Goal: Task Accomplishment & Management: Manage account settings

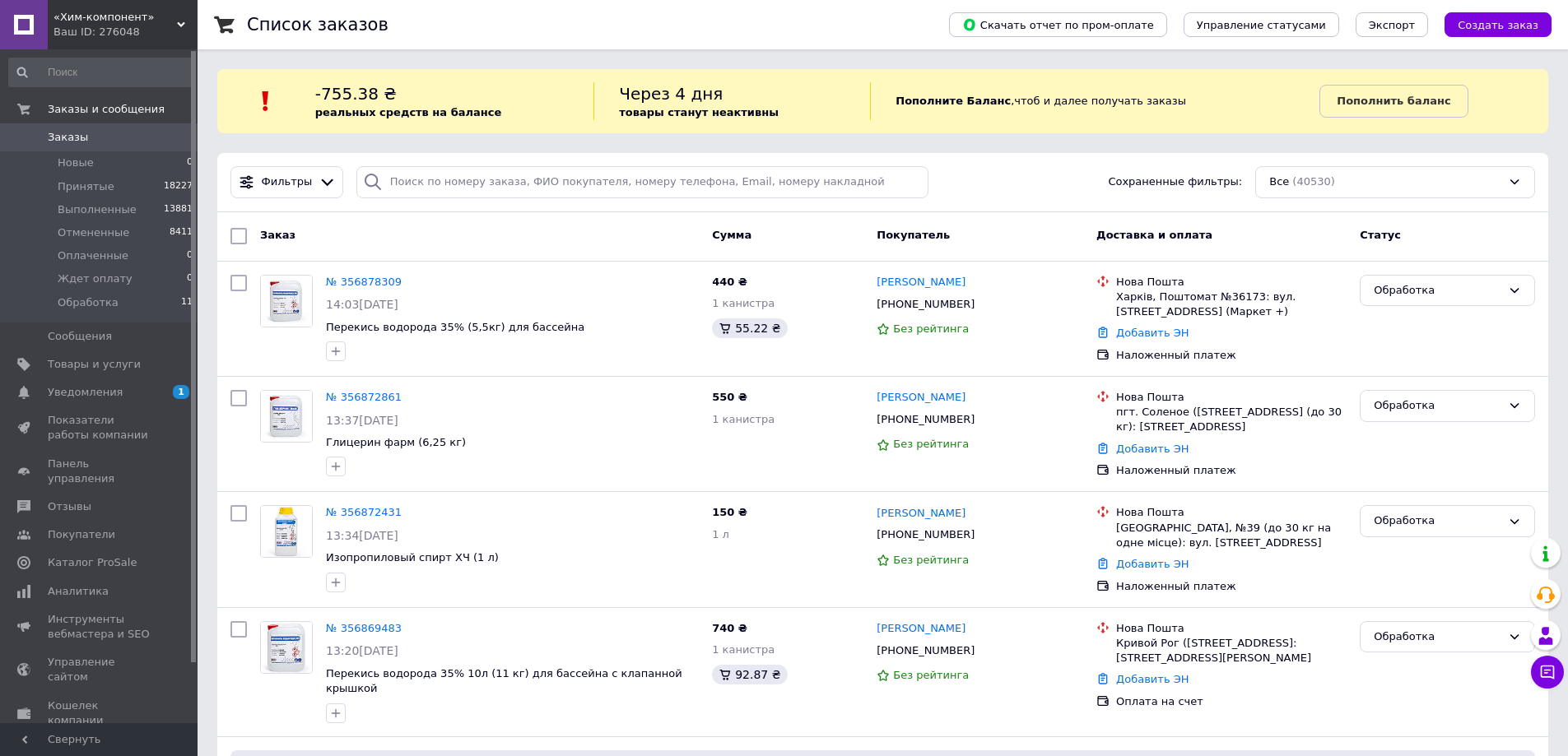
click at [127, 146] on link "Заказы 0" at bounding box center [101, 137] width 202 height 28
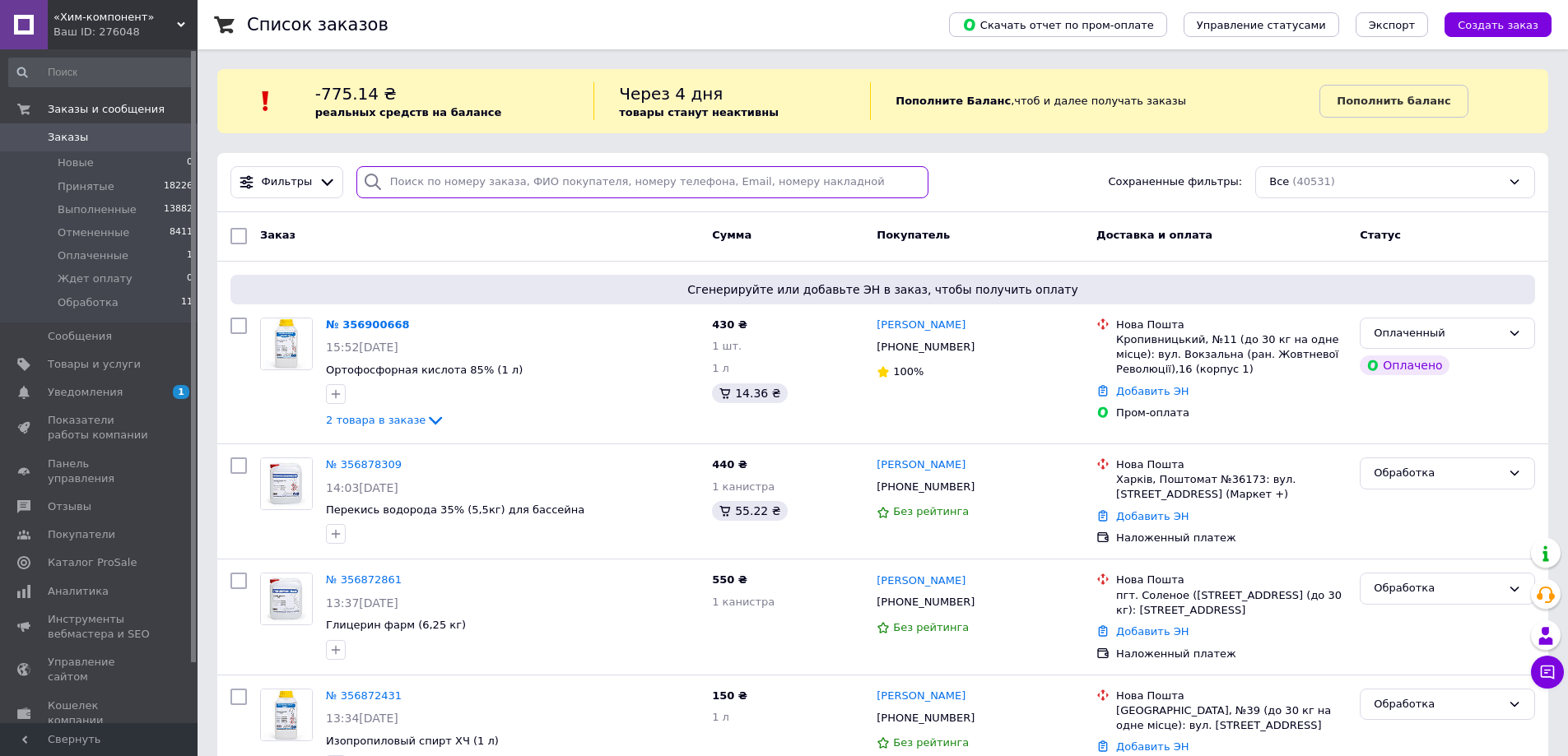
click at [442, 172] on input "search" at bounding box center [642, 182] width 572 height 32
paste input "0936395040"
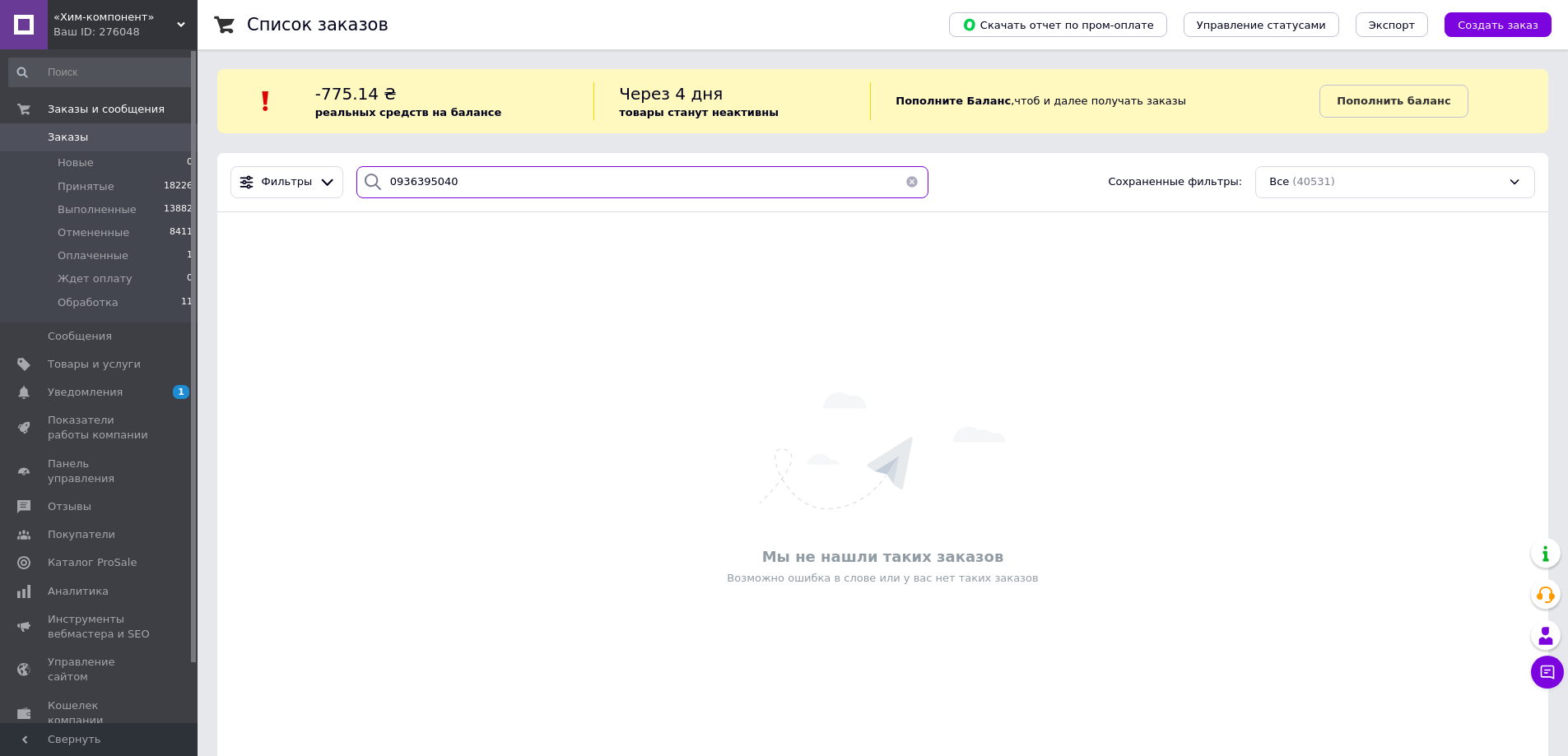
type input "0936395040"
click at [119, 145] on span "Заказы" at bounding box center [99, 137] width 105 height 15
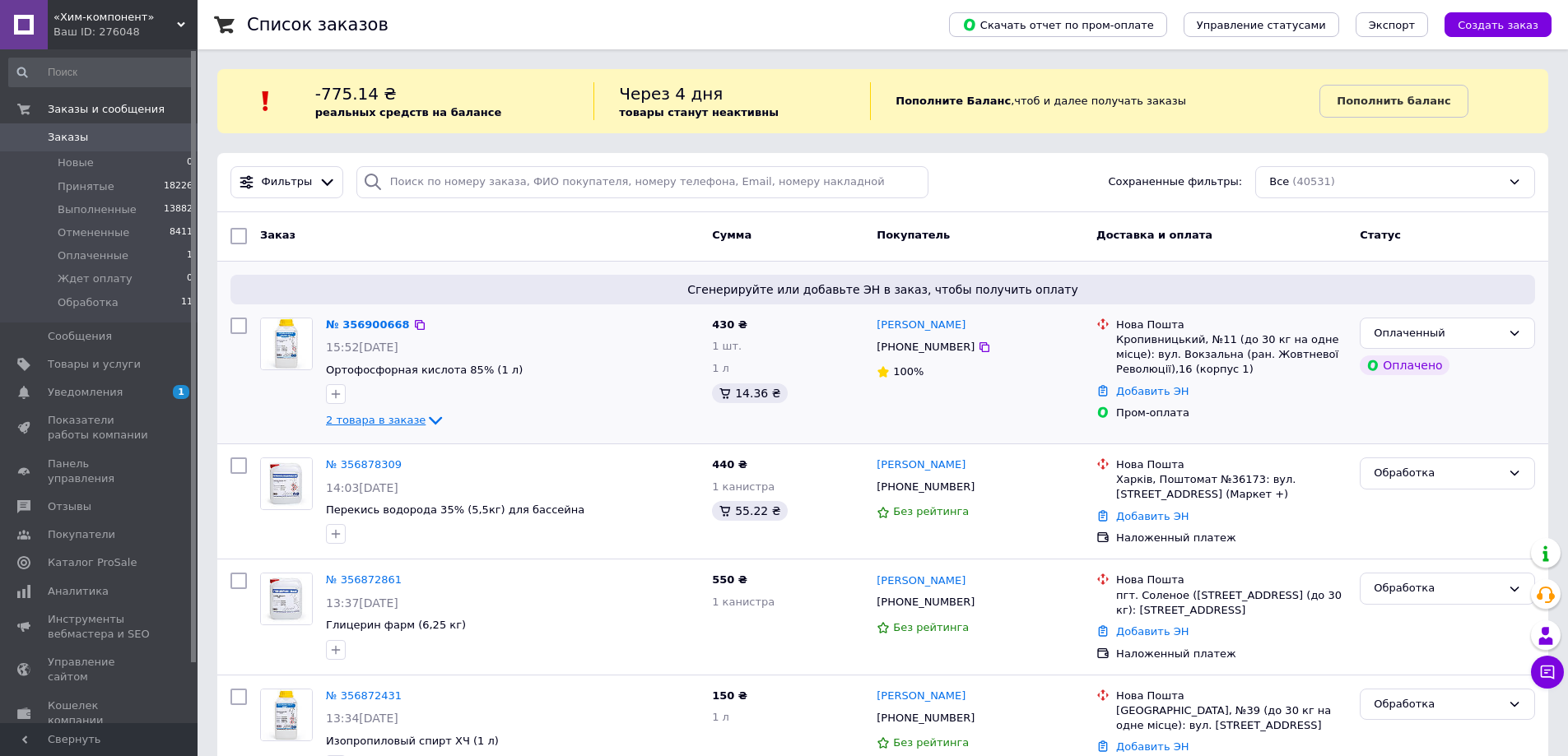
click at [404, 423] on span "2 товара в заказе" at bounding box center [375, 419] width 99 height 12
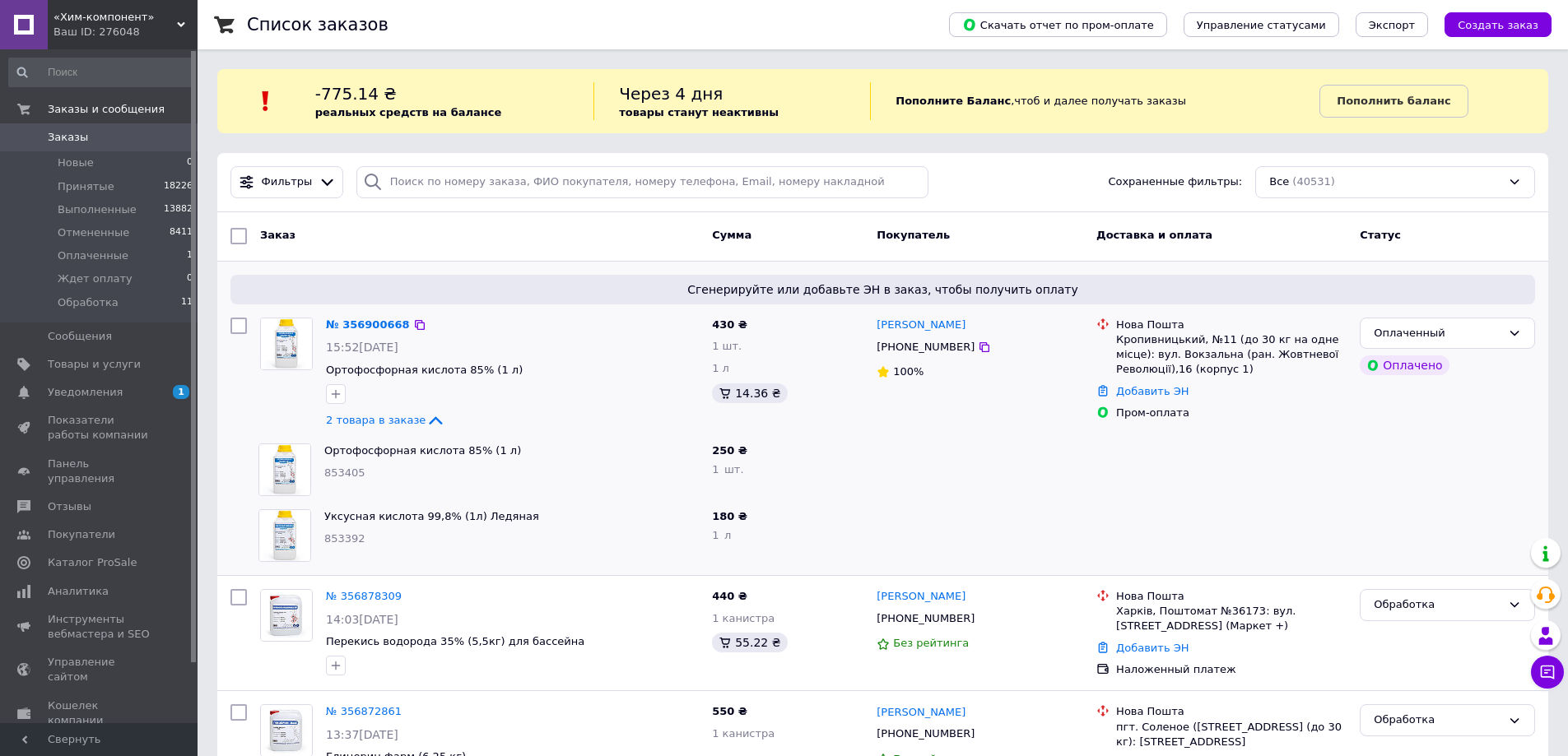
drag, startPoint x: 966, startPoint y: 330, endPoint x: 872, endPoint y: 328, distance: 94.0
click at [872, 328] on div "[PERSON_NAME] [PHONE_NUMBER] 100%" at bounding box center [980, 374] width 220 height 126
copy link "[PERSON_NAME]"
click at [976, 355] on div at bounding box center [984, 347] width 17 height 17
click at [980, 349] on icon at bounding box center [984, 347] width 10 height 10
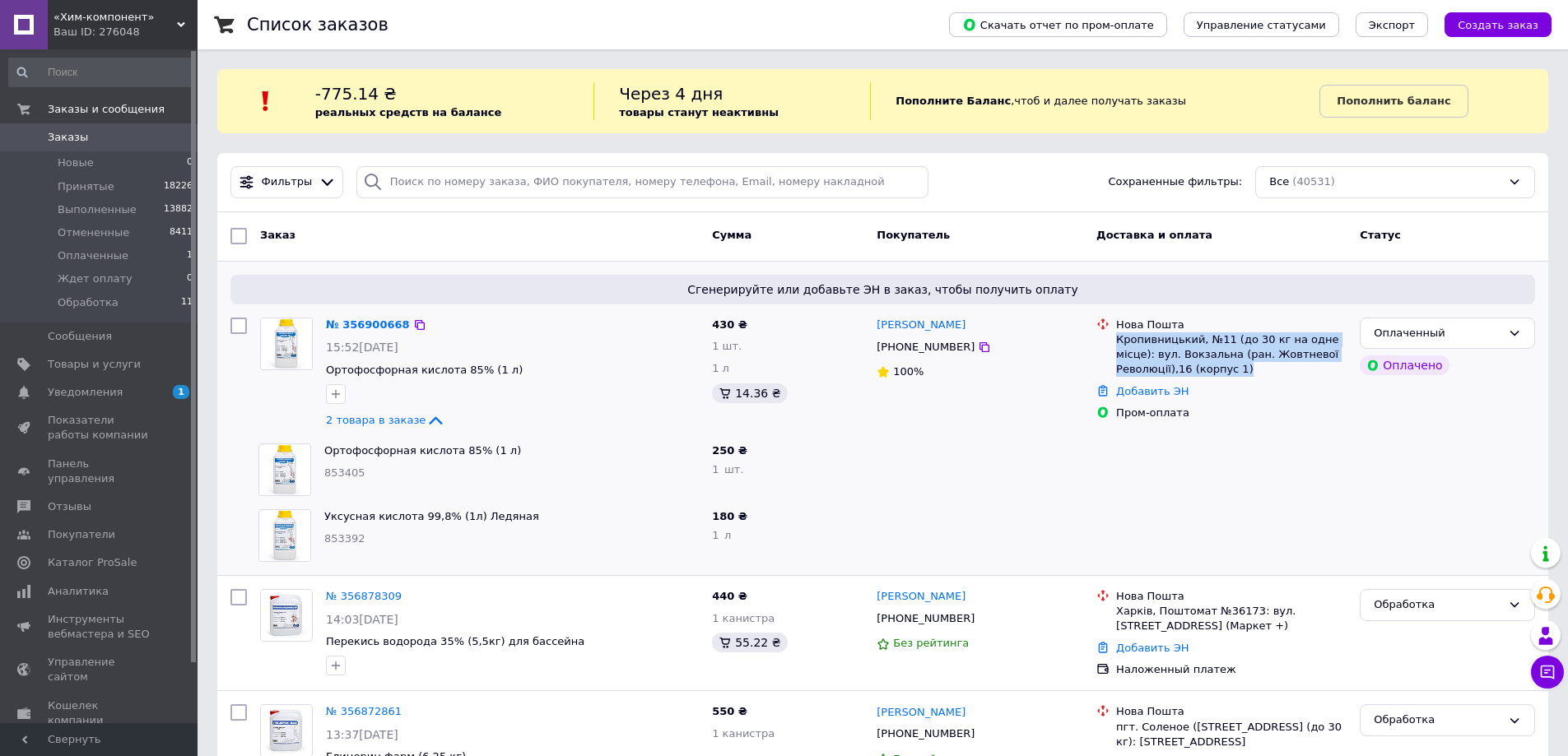
drag, startPoint x: 1113, startPoint y: 338, endPoint x: 1199, endPoint y: 363, distance: 89.6
click at [1199, 363] on div "Нова Пошта Кропивницький, №11 (до 30 кг на одне місце): вул. Вокзальна (ран. Жо…" at bounding box center [1230, 347] width 237 height 60
copy div "Кропивницький, №11 (до 30 кг на одне місце): вул. Вокзальна (ран. Жовтневої Рев…"
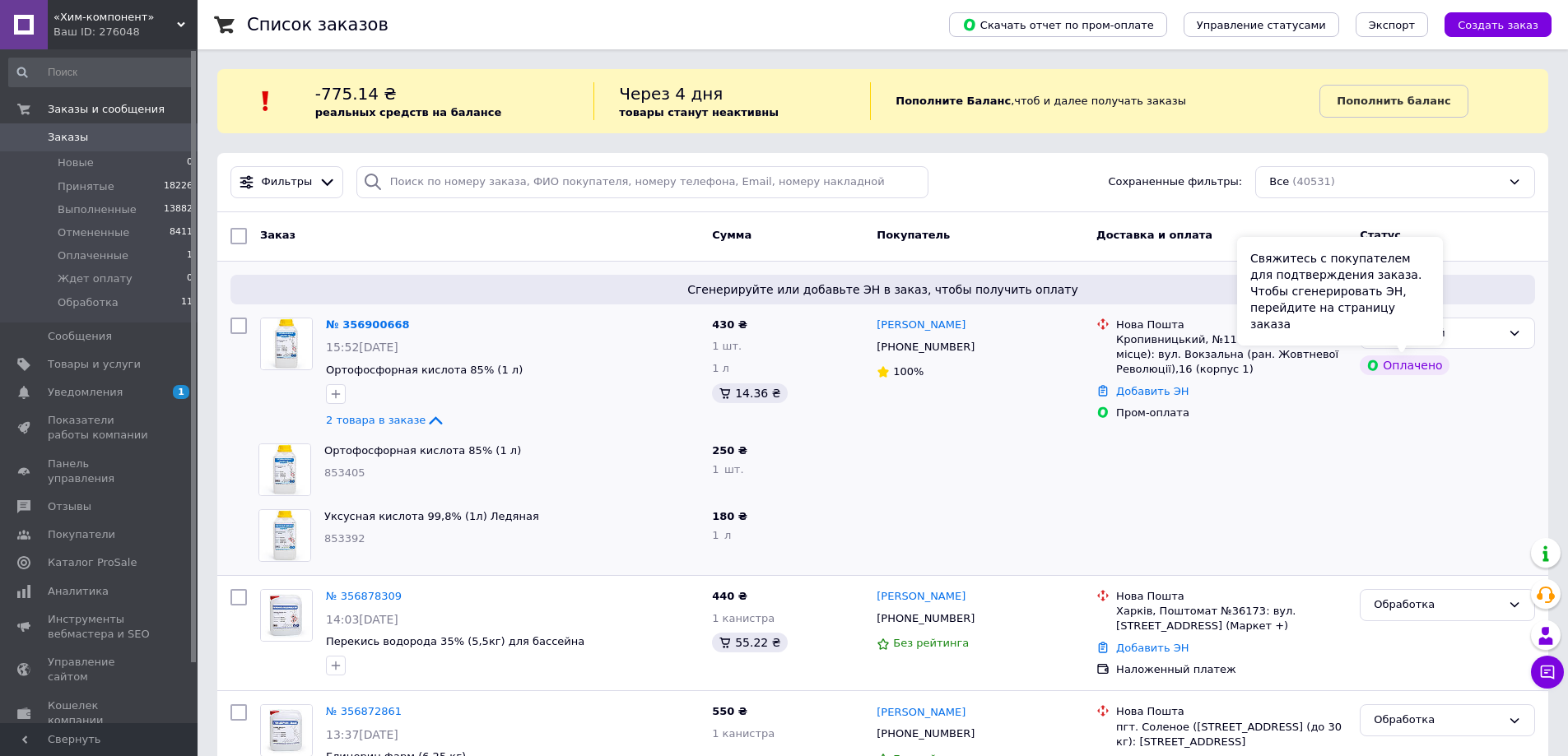
click at [1433, 330] on div "Свяжитесь с покупателем для подтверждения заказа. Чтобы сгенерировать ЭН, перей…" at bounding box center [1340, 290] width 206 height 109
click at [1490, 332] on div "Оплаченный" at bounding box center [1436, 333] width 127 height 18
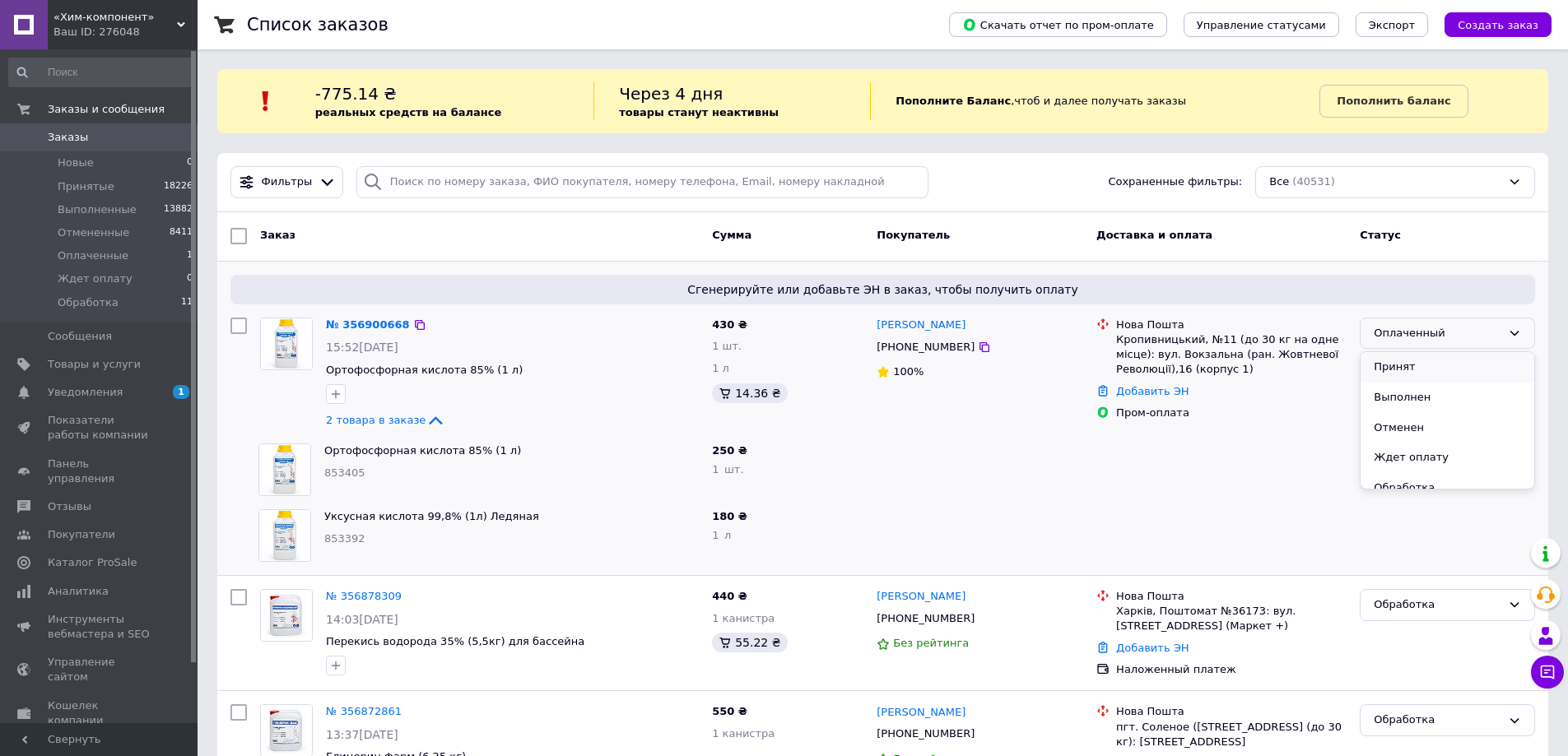
click at [1387, 362] on li "Принят" at bounding box center [1446, 367] width 174 height 31
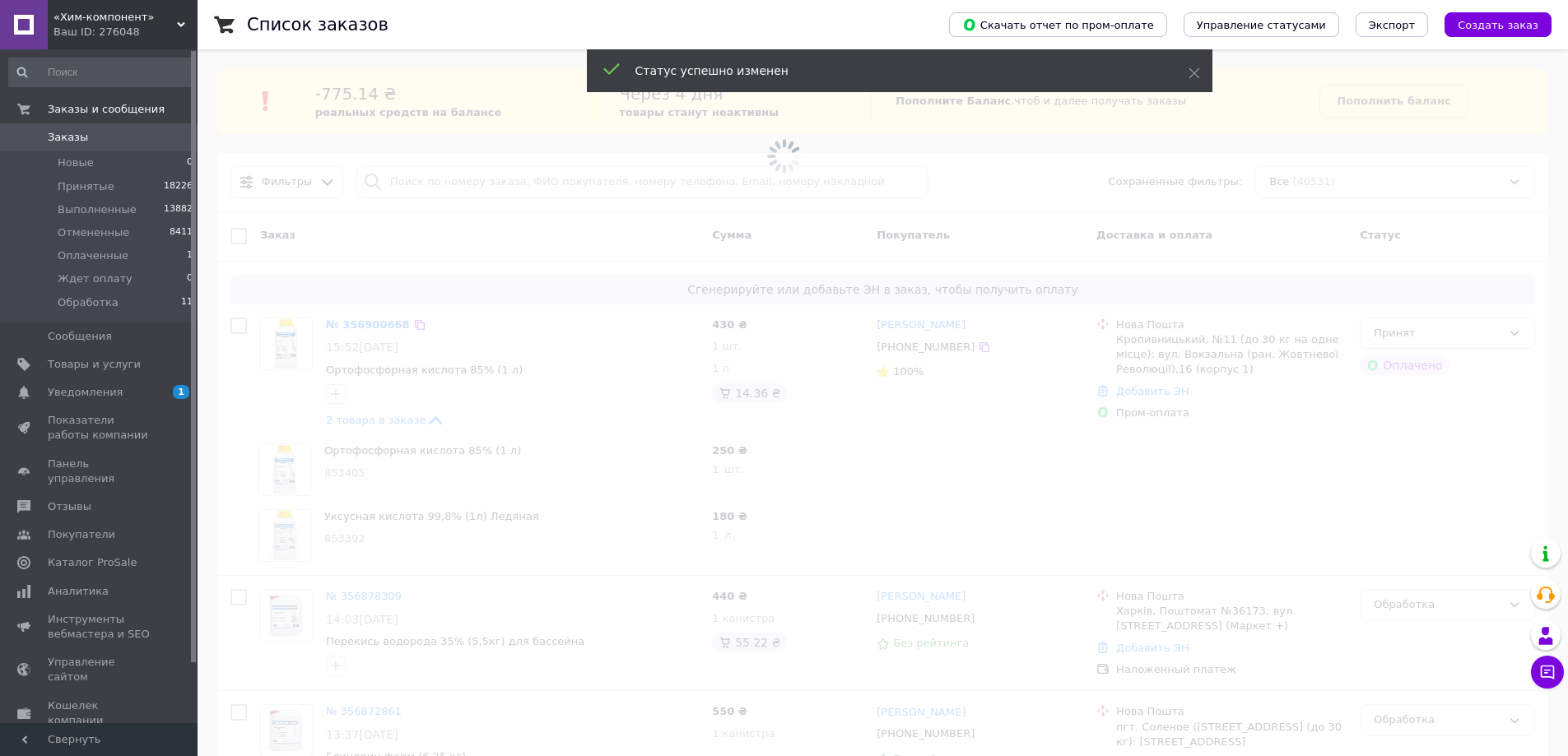
click at [96, 135] on span "Заказы" at bounding box center [99, 137] width 105 height 15
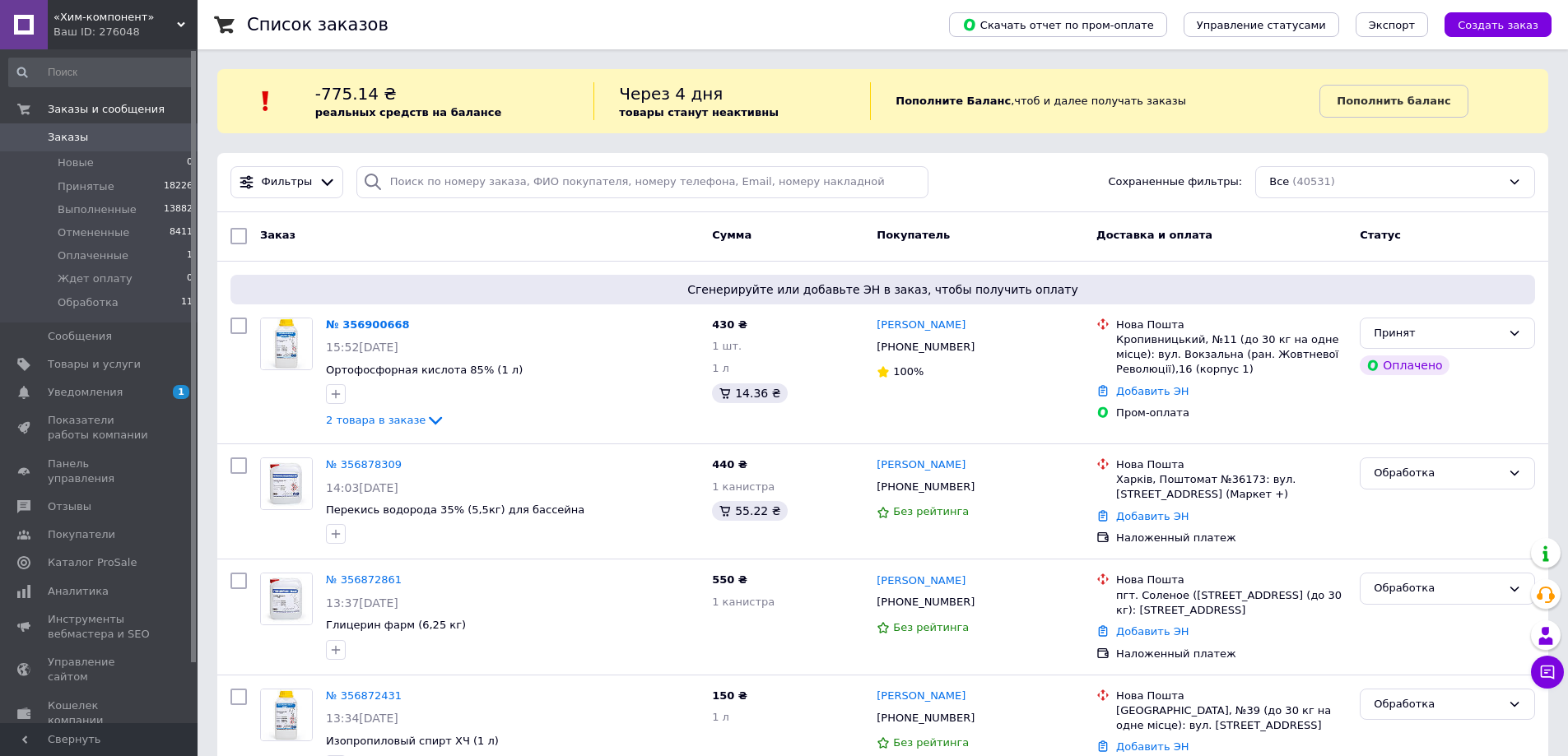
click at [115, 138] on span "Заказы" at bounding box center [99, 137] width 105 height 15
click at [88, 147] on link "Заказы 0" at bounding box center [101, 137] width 202 height 28
click at [95, 132] on span "Заказы" at bounding box center [99, 137] width 105 height 15
click at [103, 142] on span "Заказы" at bounding box center [99, 137] width 105 height 15
click at [433, 176] on input "search" at bounding box center [642, 182] width 572 height 32
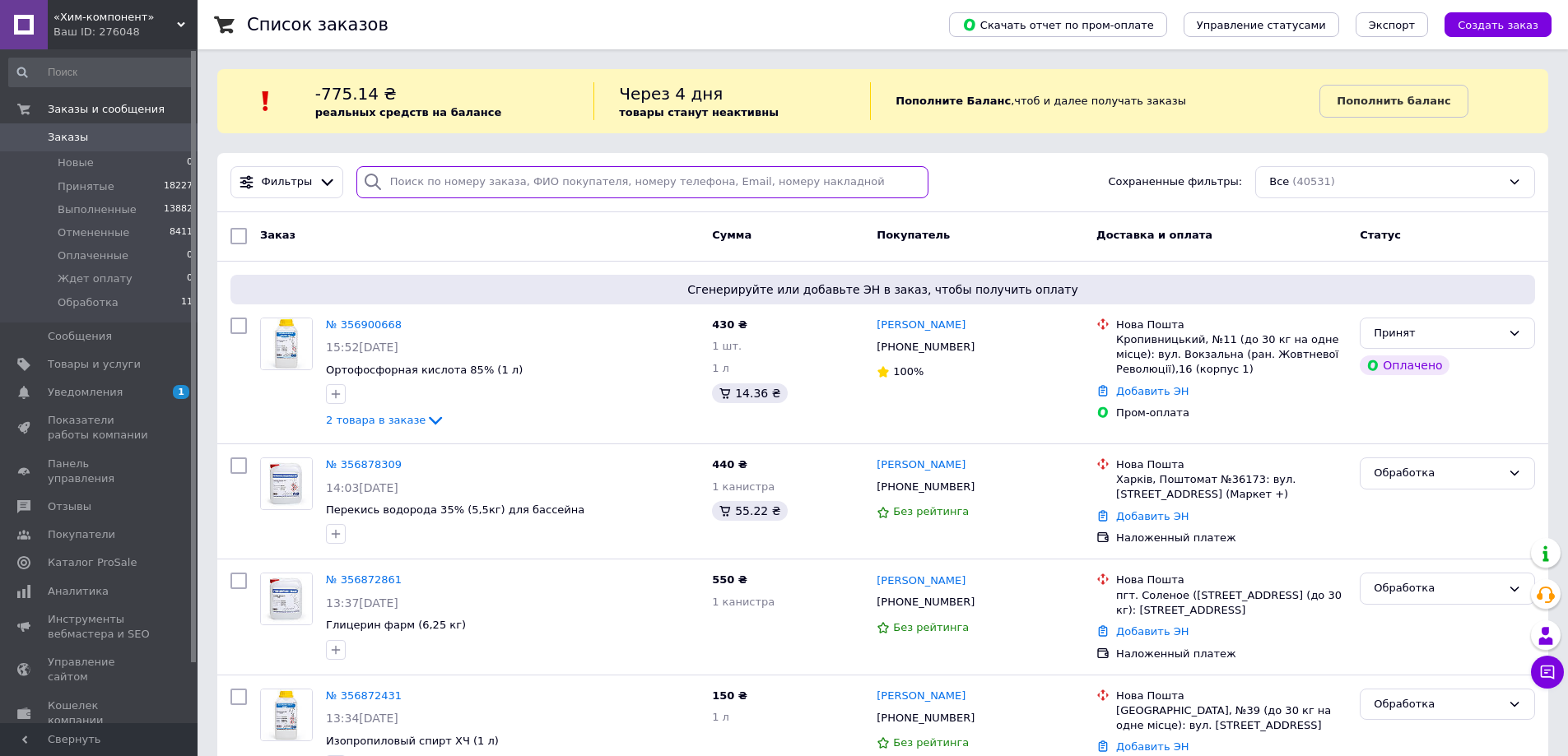
paste input "380506313370"
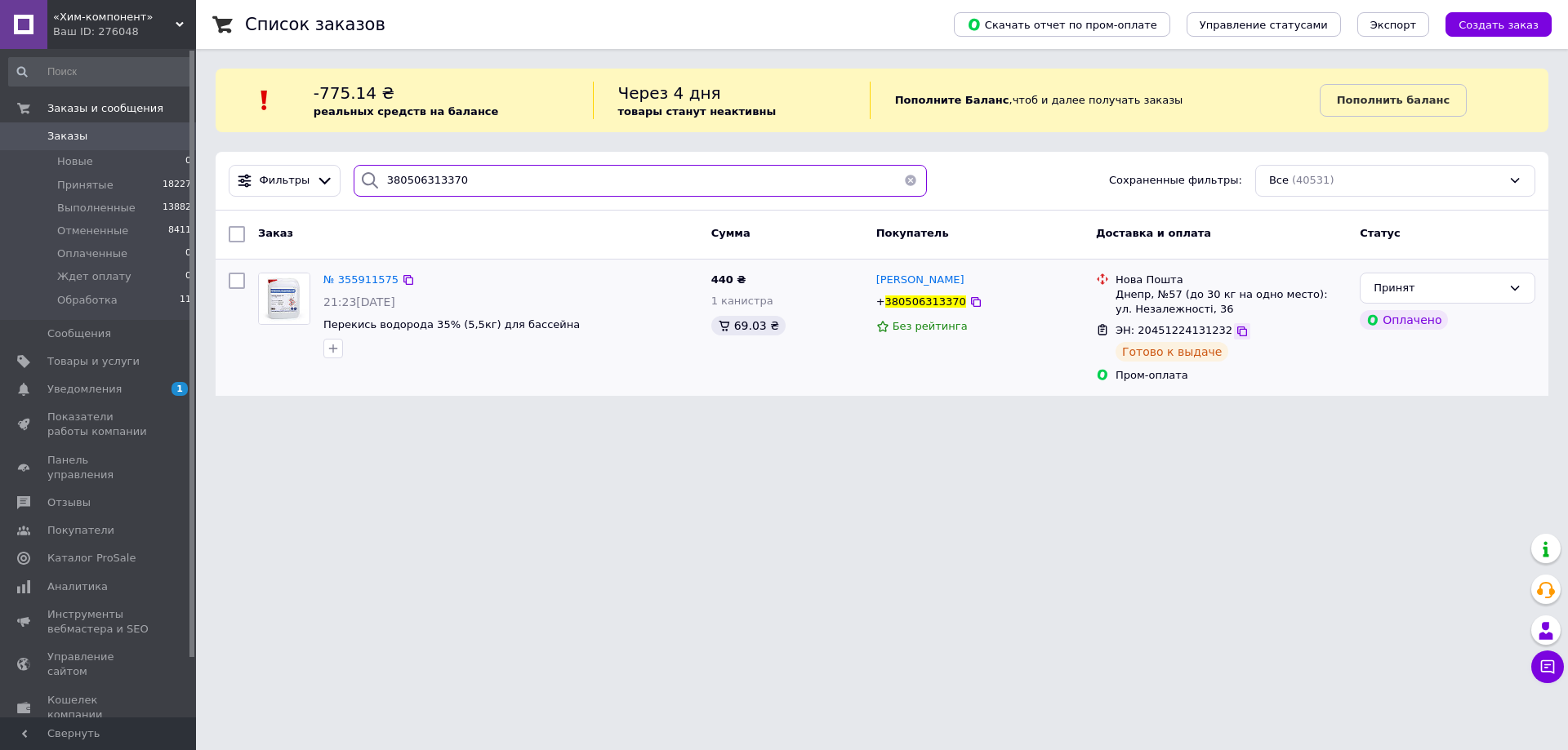
type input "380506313370"
click at [1236, 330] on icon at bounding box center [1242, 331] width 13 height 13
click at [93, 135] on span "Заказы" at bounding box center [99, 136] width 104 height 15
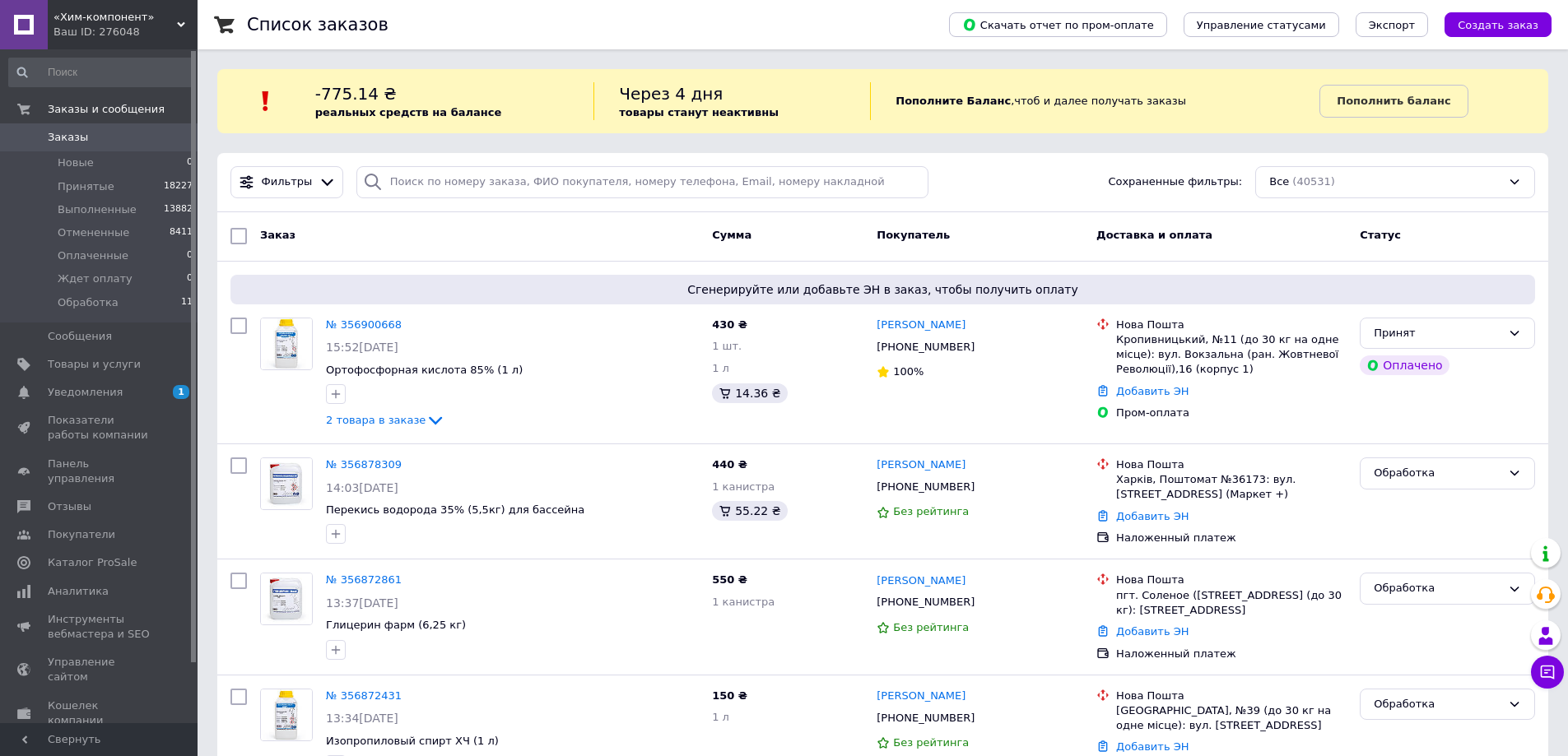
click at [161, 142] on span "0" at bounding box center [174, 137] width 45 height 15
click at [501, 183] on input "search" at bounding box center [642, 182] width 572 height 32
paste input "0684864268"
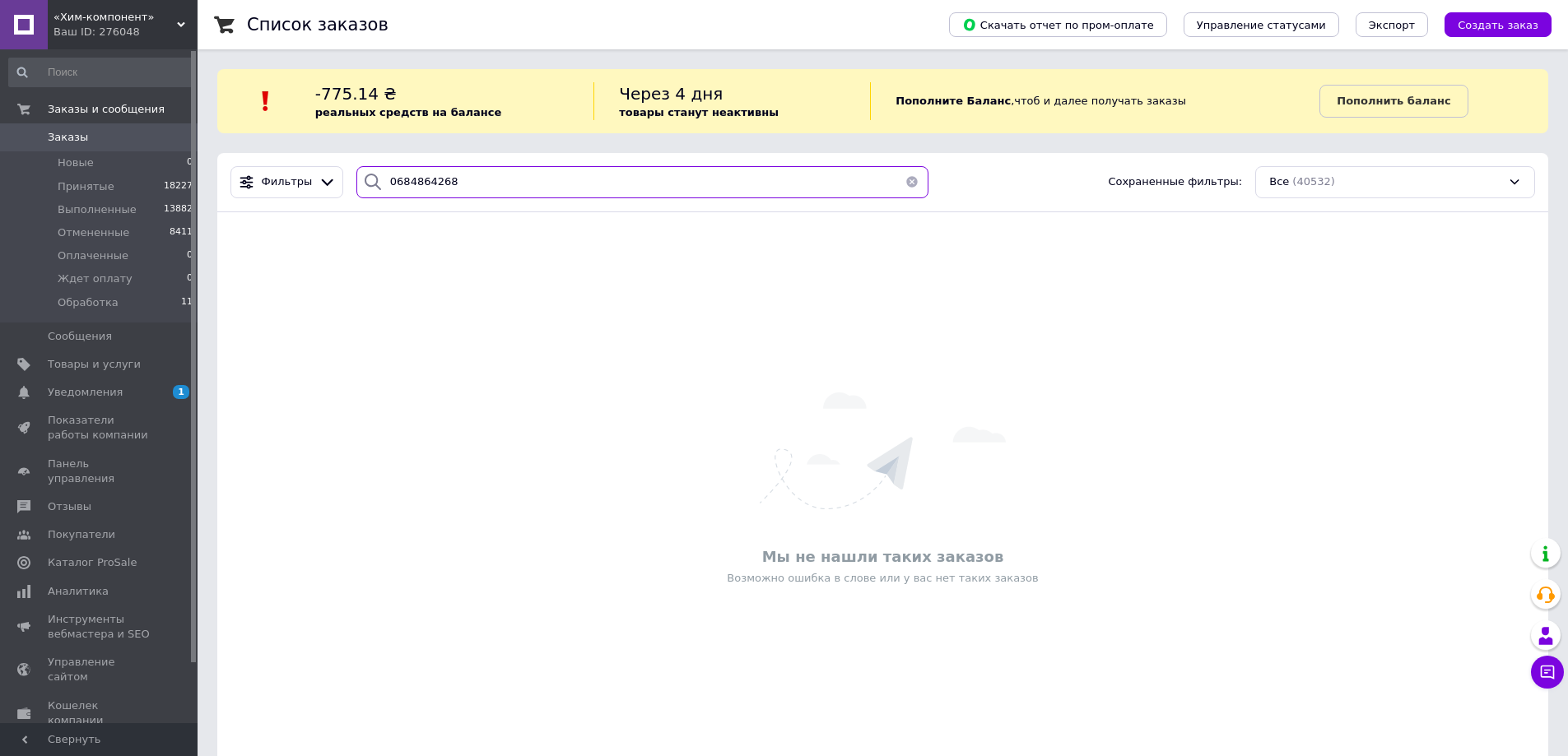
type input "0684864268"
click at [66, 127] on link "Заказы 0" at bounding box center [101, 137] width 202 height 28
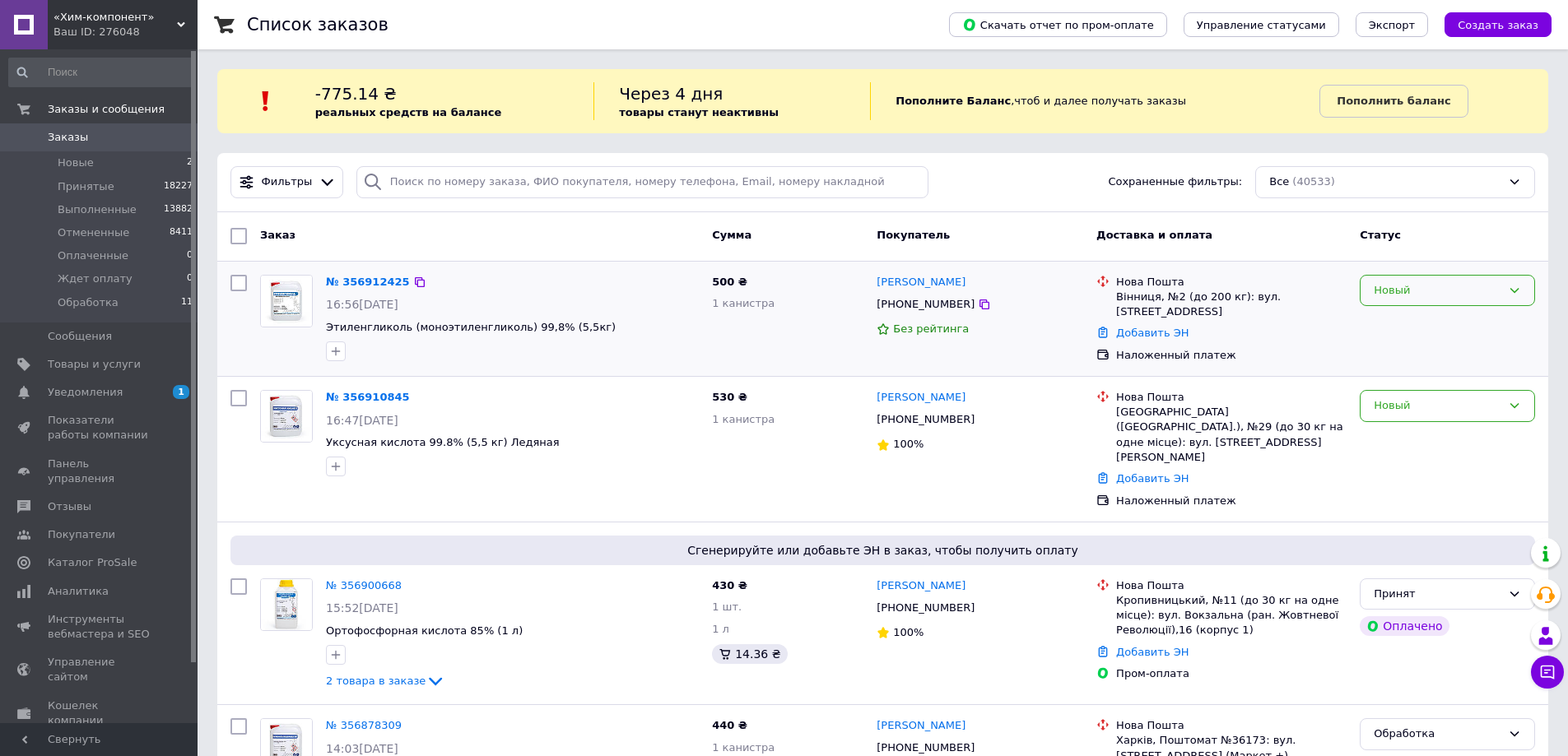
click at [1394, 283] on div "Новый" at bounding box center [1436, 290] width 127 height 18
click at [1400, 423] on li "Обработка" at bounding box center [1446, 431] width 174 height 31
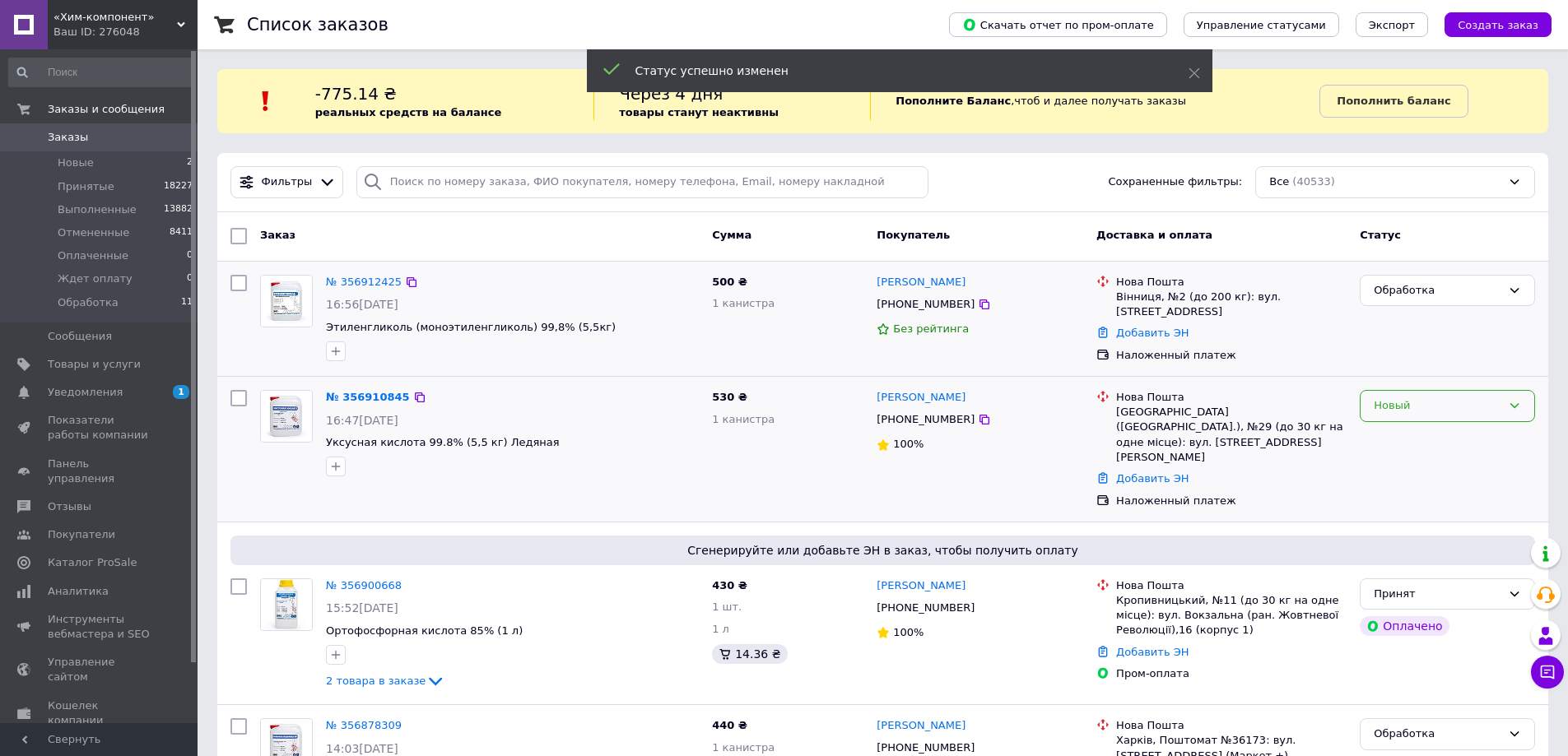
click at [1408, 410] on div "Новый" at bounding box center [1436, 405] width 127 height 18
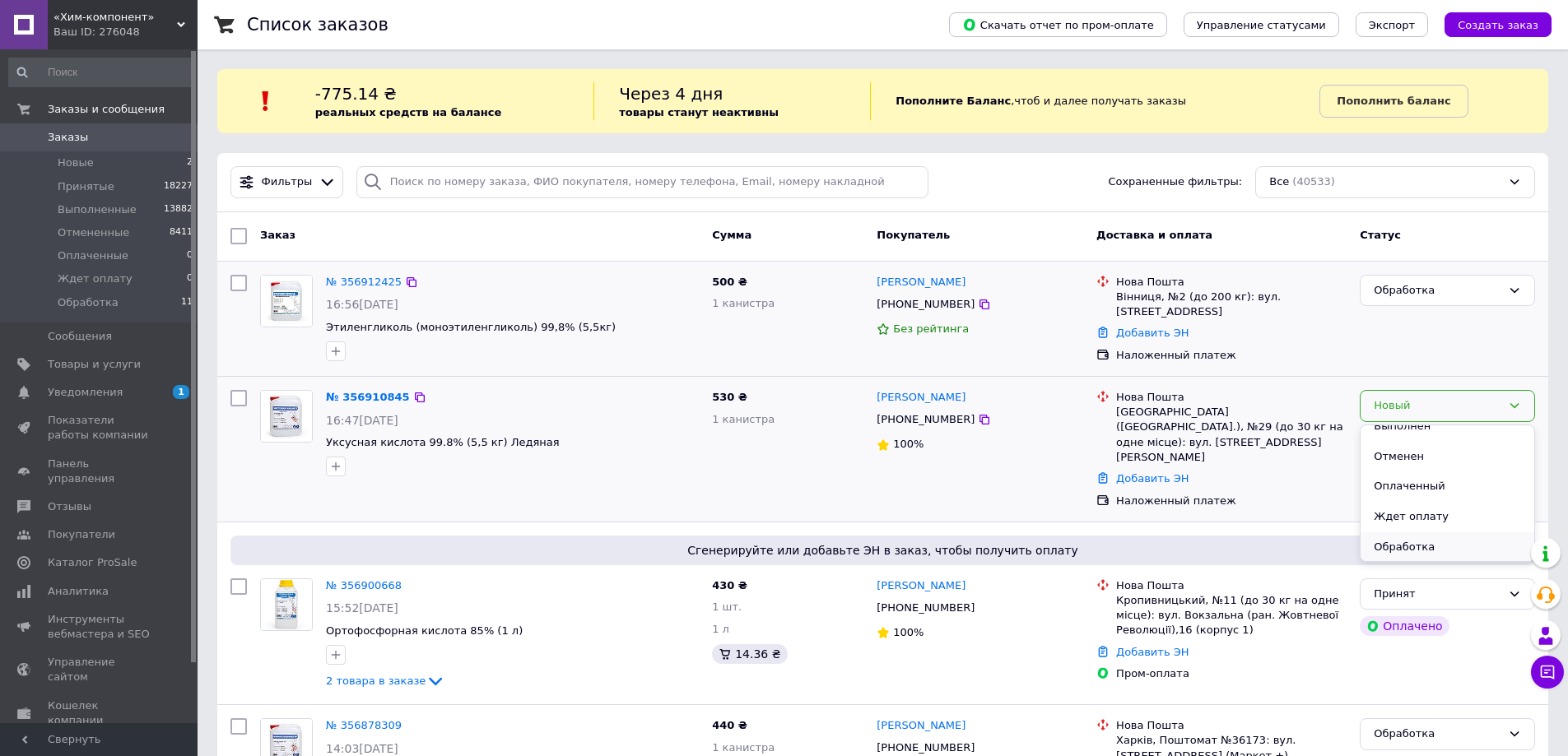
click at [1410, 543] on li "Обработка" at bounding box center [1446, 547] width 174 height 31
